Goal: Task Accomplishment & Management: Use online tool/utility

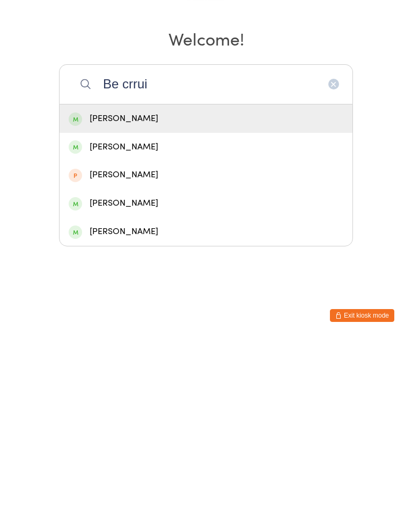
type input "Be crrui"
click at [109, 283] on div "[PERSON_NAME]" at bounding box center [206, 290] width 274 height 14
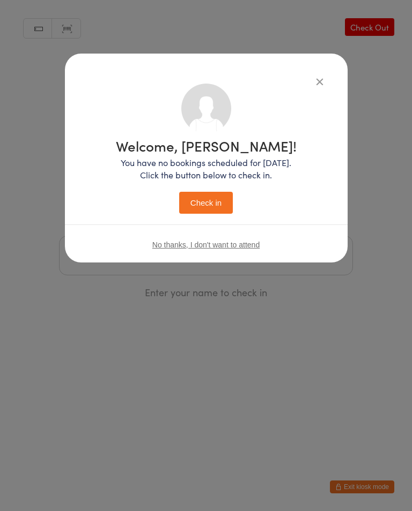
click at [202, 205] on button "Check in" at bounding box center [206, 203] width 54 height 22
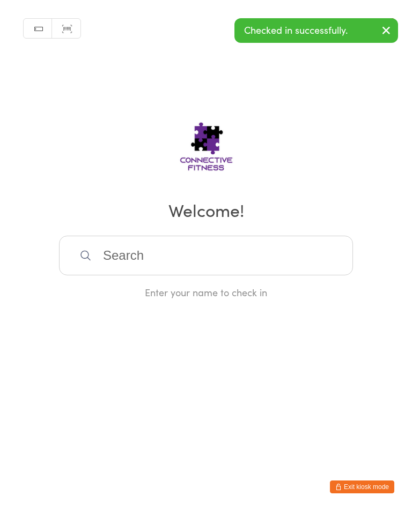
click at [111, 260] on input "search" at bounding box center [206, 256] width 294 height 40
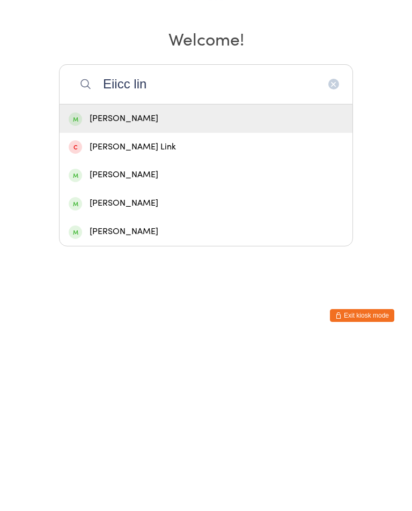
type input "Eiicc lin"
click at [110, 283] on div "[PERSON_NAME]" at bounding box center [206, 290] width 274 height 14
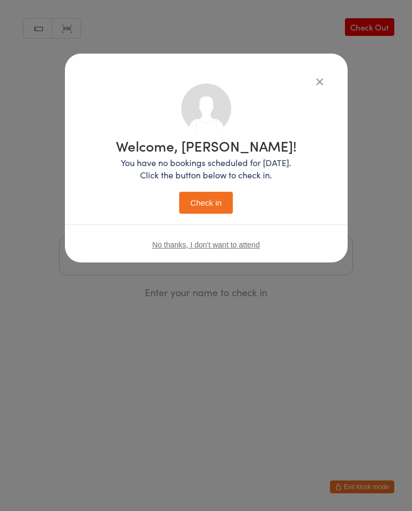
click at [197, 204] on button "Check in" at bounding box center [206, 203] width 54 height 22
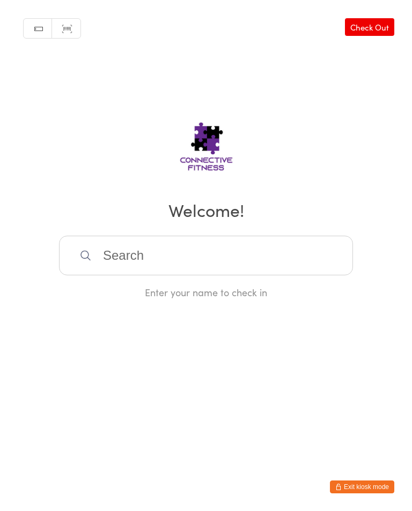
click at [256, 254] on input "search" at bounding box center [206, 256] width 294 height 40
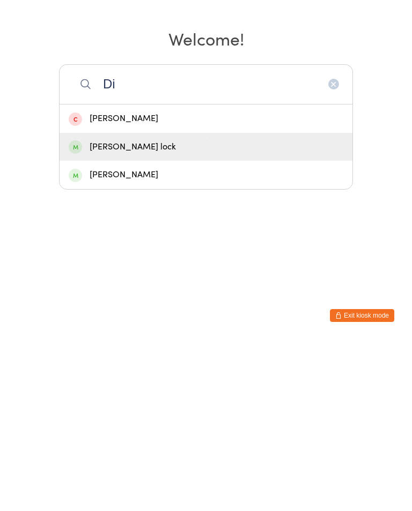
type input "Di"
click at [158, 311] on div "[PERSON_NAME] lock" at bounding box center [206, 318] width 274 height 14
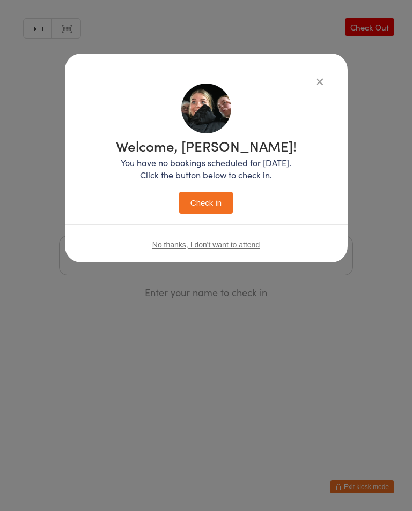
click at [217, 203] on button "Check in" at bounding box center [206, 203] width 54 height 22
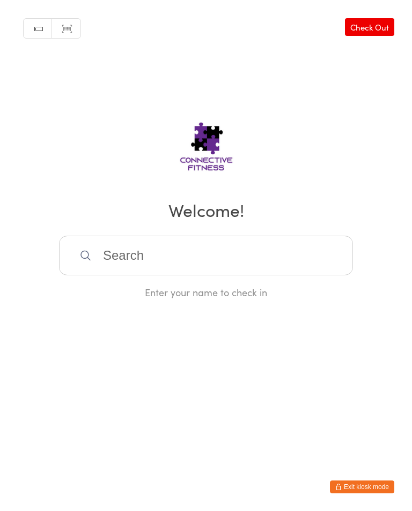
click at [377, 23] on link "Check Out" at bounding box center [369, 27] width 49 height 18
click at [237, 258] on input "search" at bounding box center [206, 256] width 294 height 40
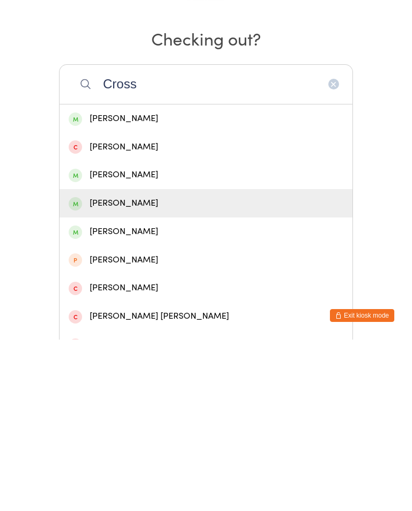
type input "Cross"
click at [185, 368] on div "[PERSON_NAME]" at bounding box center [206, 375] width 274 height 14
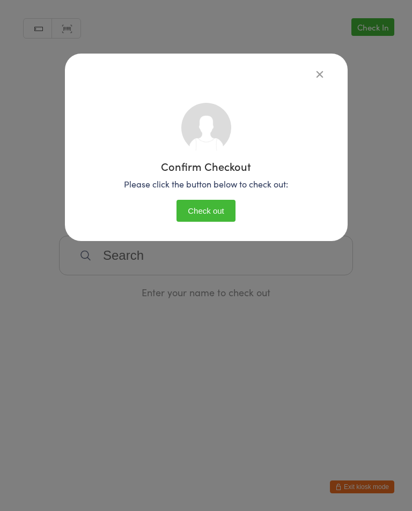
click at [222, 216] on button "Check out" at bounding box center [205, 211] width 59 height 22
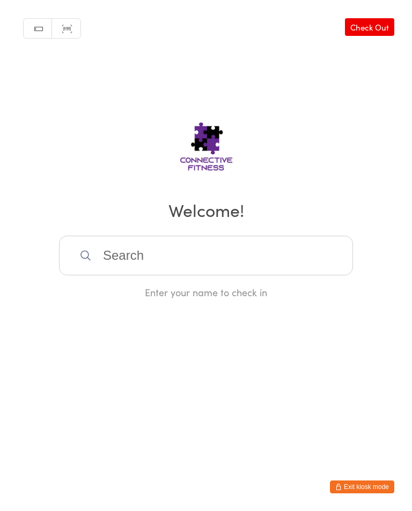
click at [289, 243] on input "search" at bounding box center [206, 256] width 294 height 40
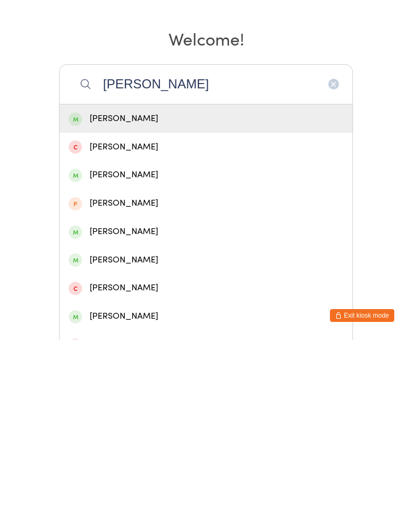
type input "[PERSON_NAME]"
click at [171, 339] on div "[PERSON_NAME]" at bounding box center [206, 346] width 274 height 14
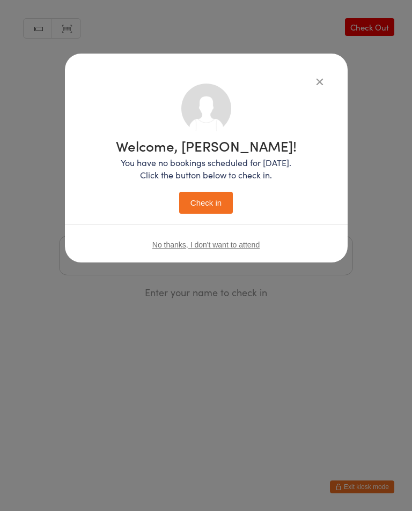
click at [208, 201] on button "Check in" at bounding box center [206, 203] width 54 height 22
